Goal: Task Accomplishment & Management: Use online tool/utility

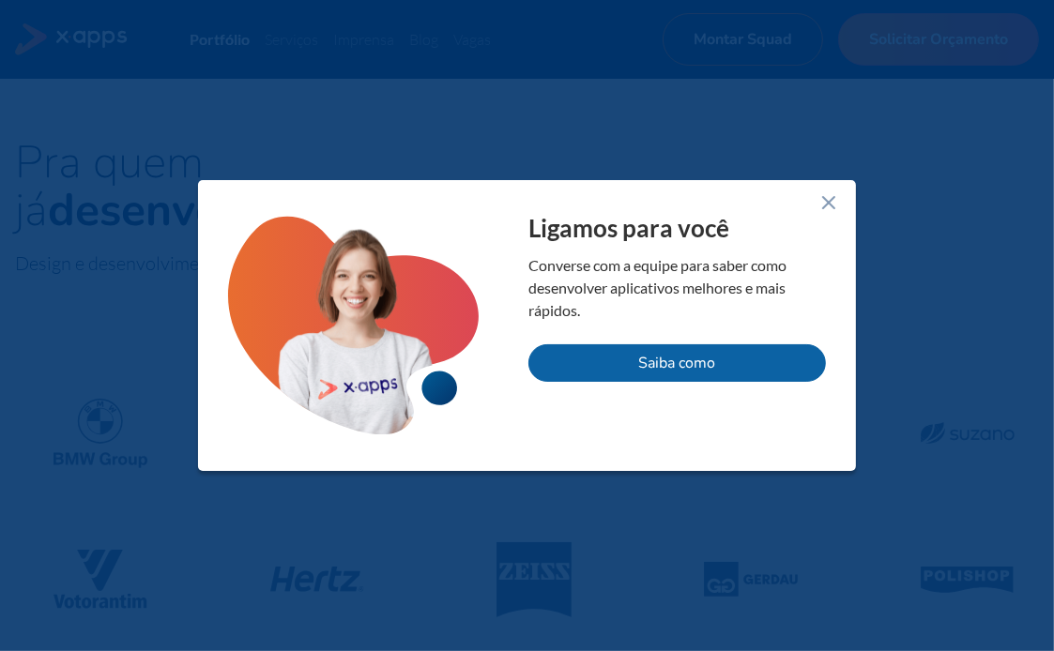
click at [827, 205] on line at bounding box center [828, 202] width 11 height 11
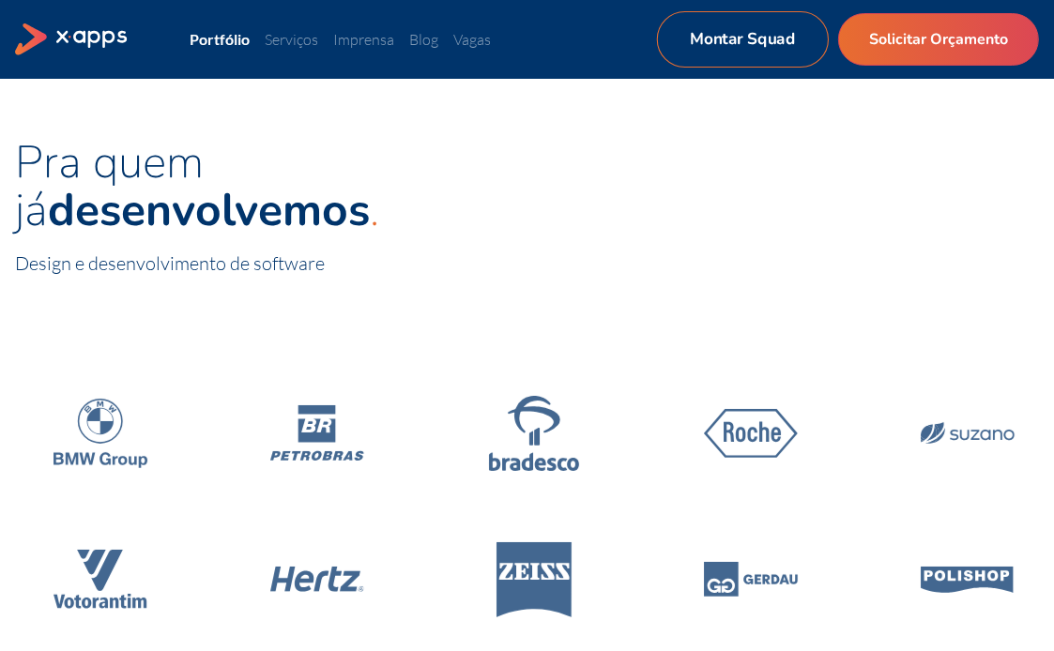
click at [816, 22] on link "Montar Squad" at bounding box center [743, 39] width 172 height 56
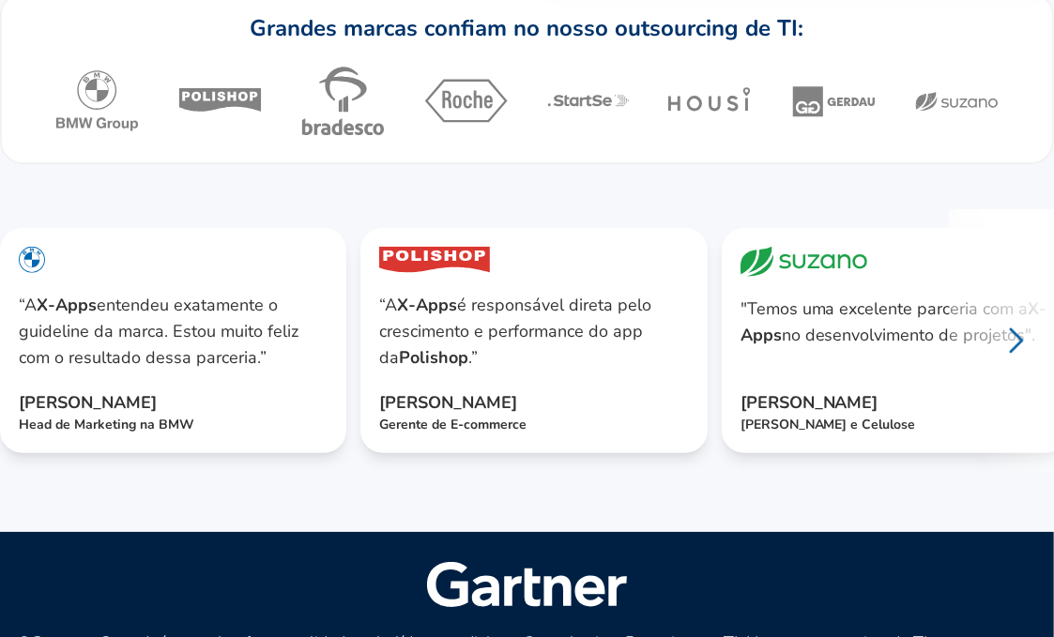
scroll to position [282, 0]
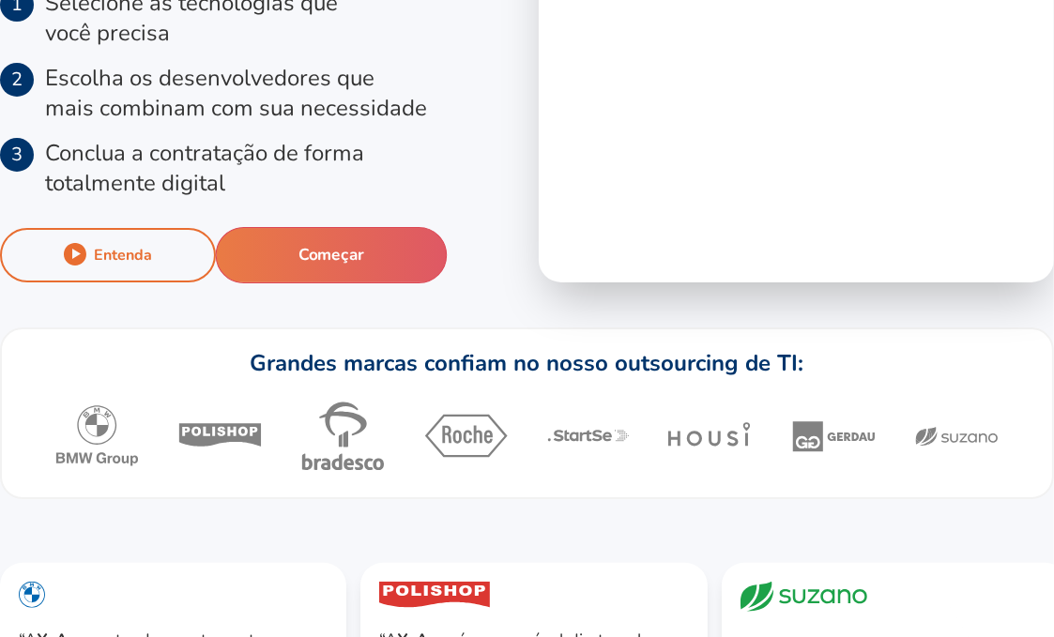
click at [385, 255] on button "Começar" at bounding box center [332, 255] width 232 height 56
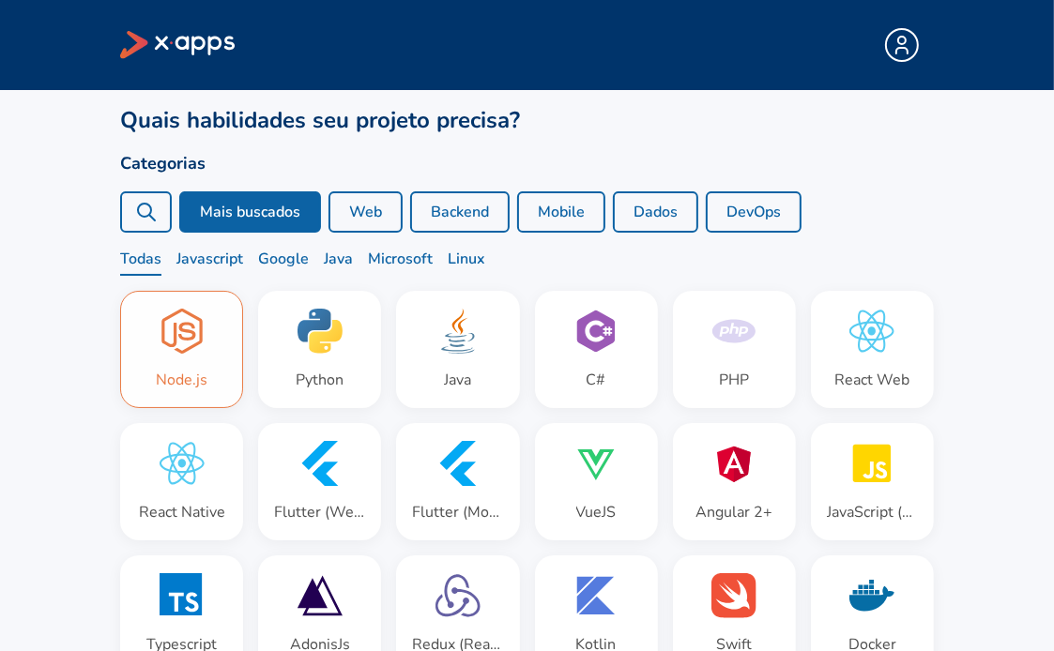
click at [215, 351] on div "Node.js" at bounding box center [181, 349] width 121 height 115
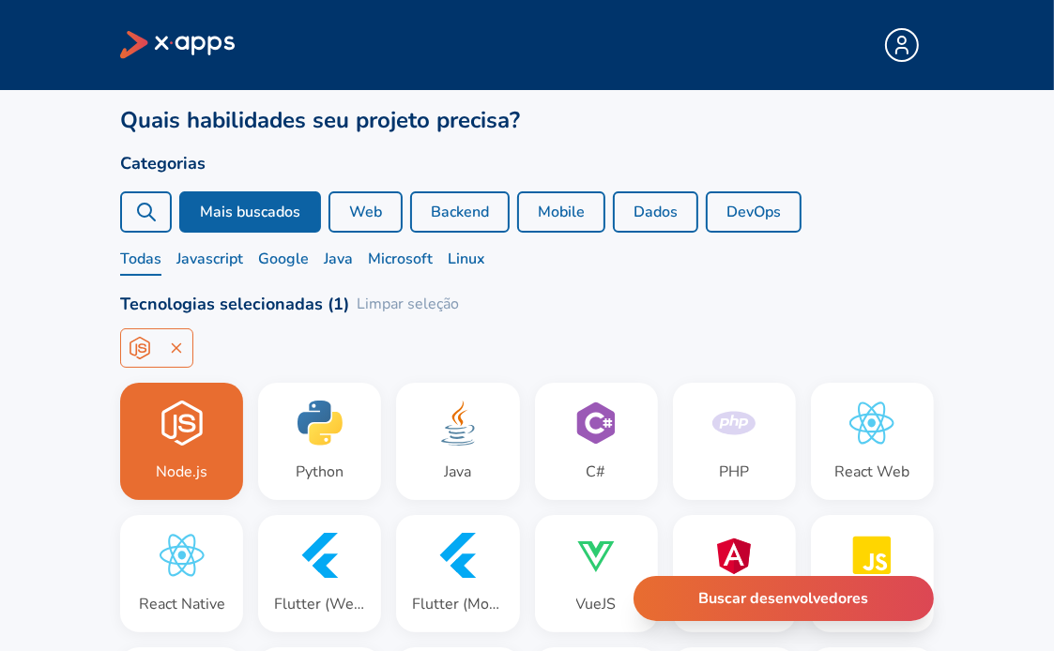
scroll to position [188, 0]
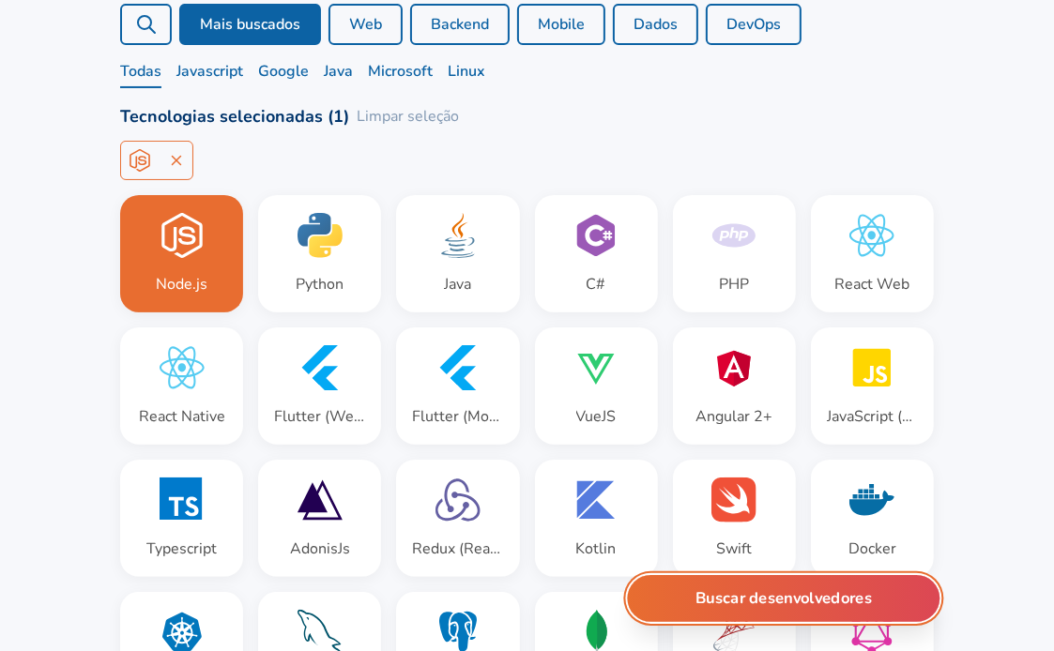
click at [749, 604] on button "Buscar desenvolvedores" at bounding box center [784, 598] width 313 height 47
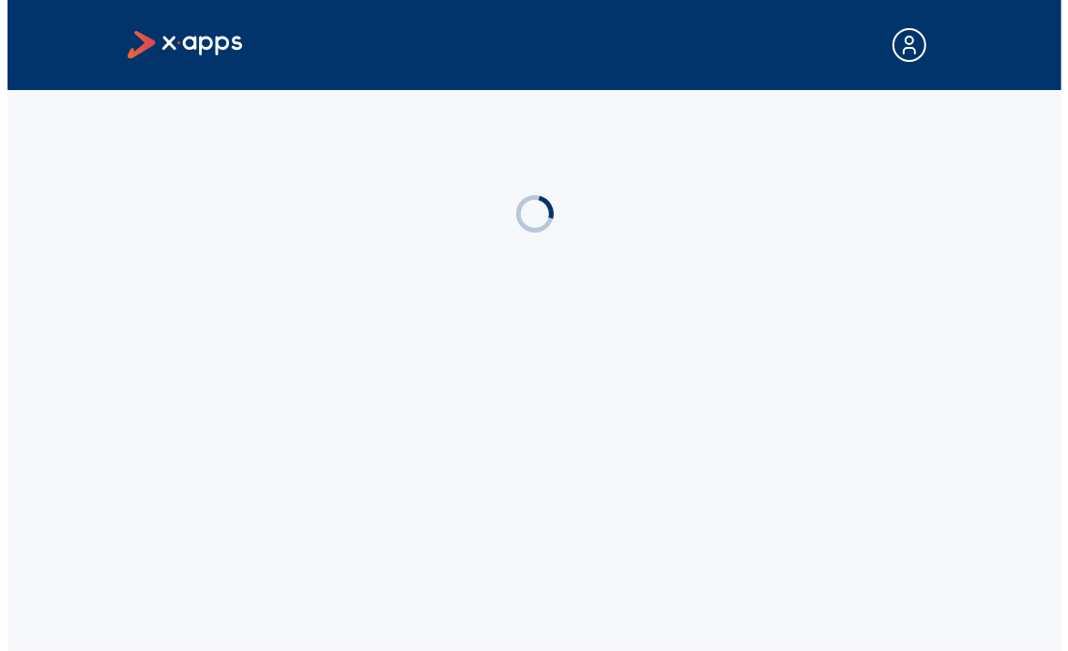
scroll to position [0, 0]
